Goal: Information Seeking & Learning: Learn about a topic

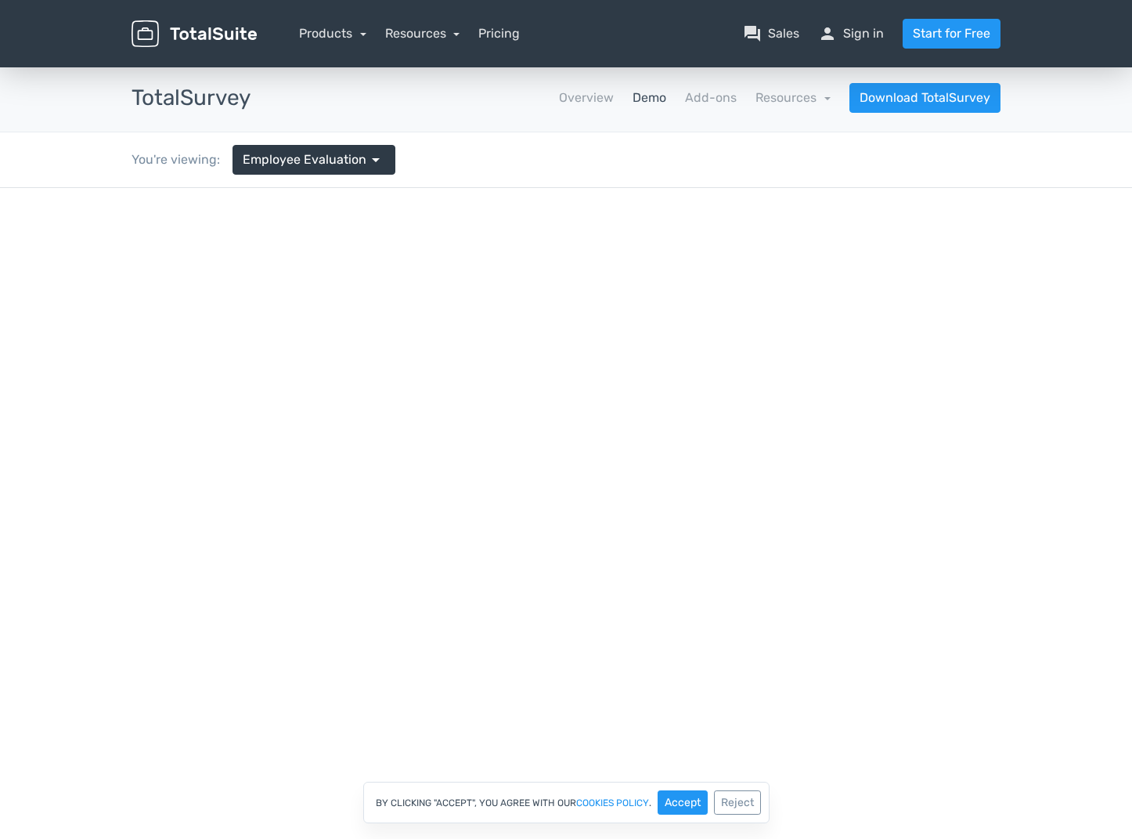
click at [651, 103] on link "Demo" at bounding box center [650, 97] width 34 height 19
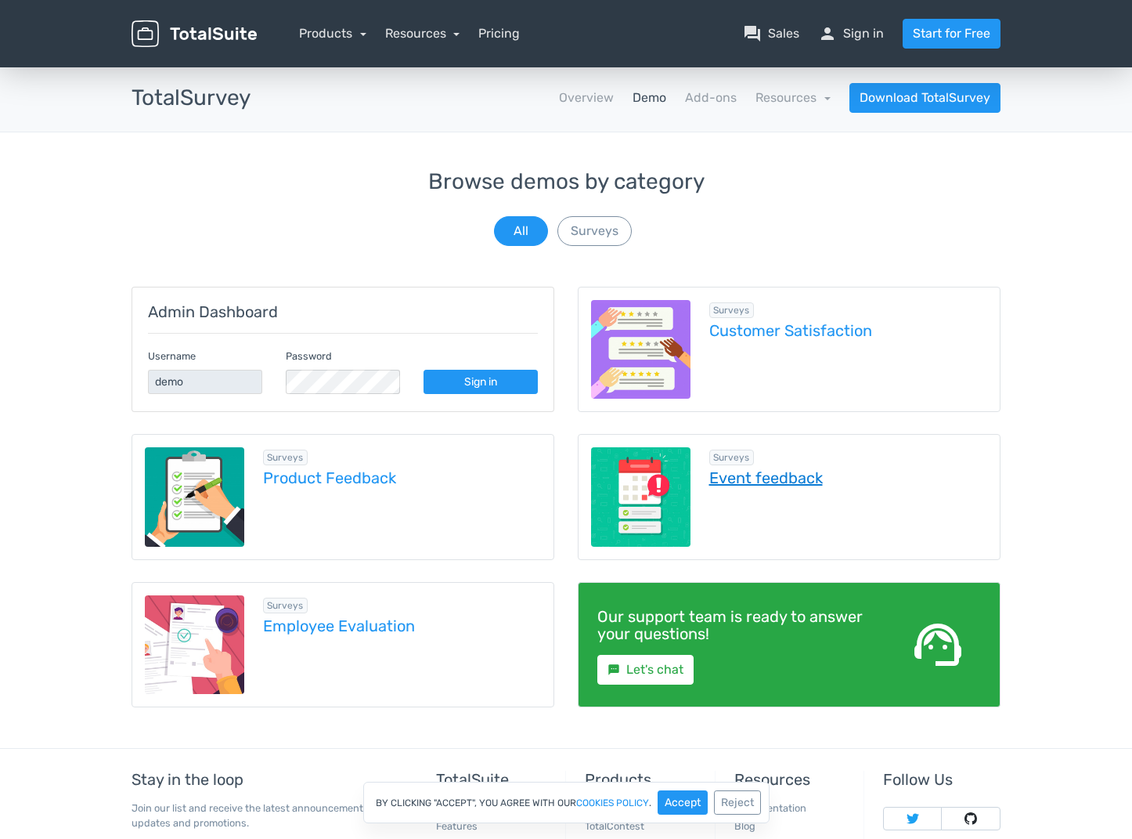
scroll to position [159, 0]
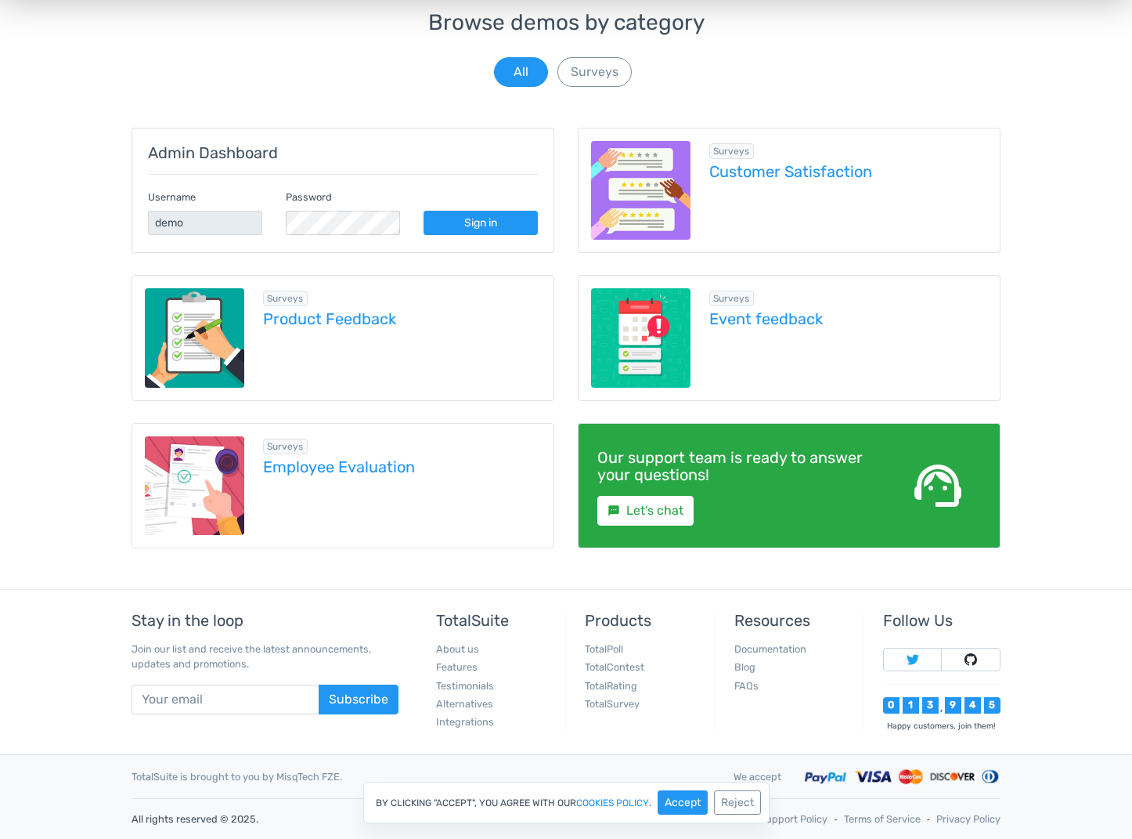
click at [240, 478] on img at bounding box center [194, 485] width 99 height 99
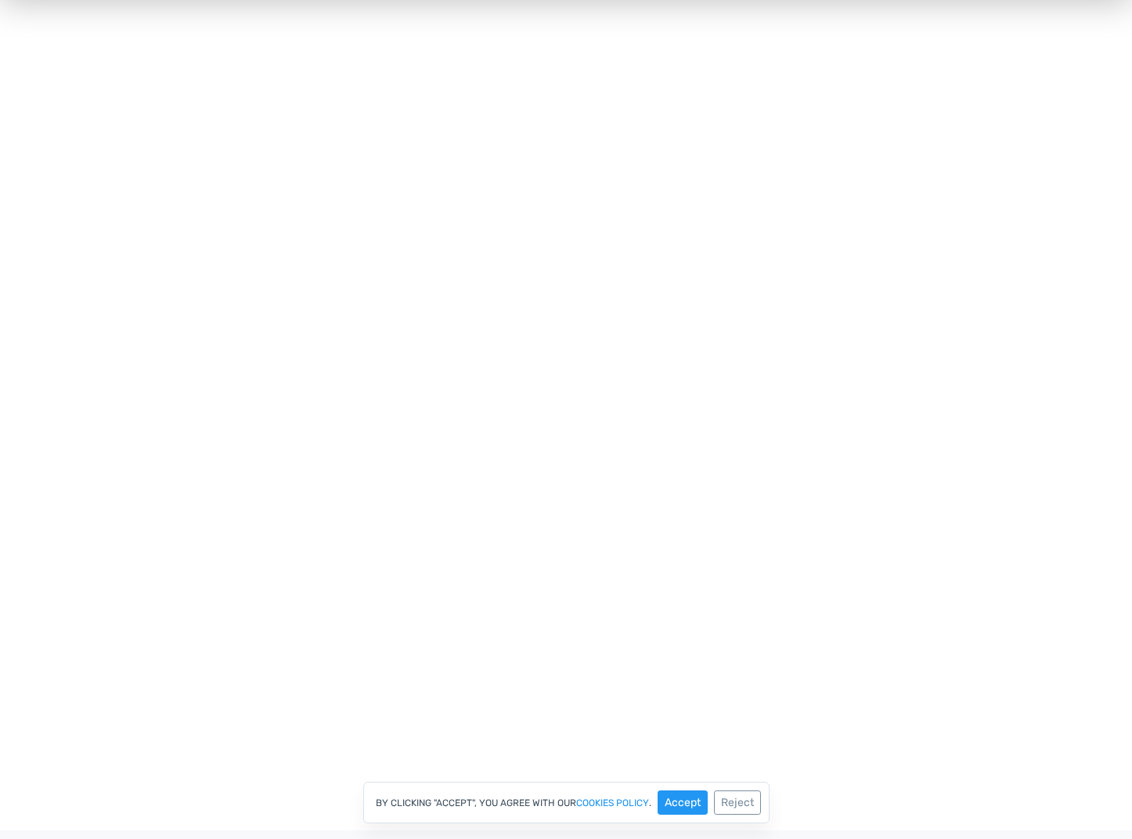
scroll to position [233, 0]
